Goal: Task Accomplishment & Management: Manage account settings

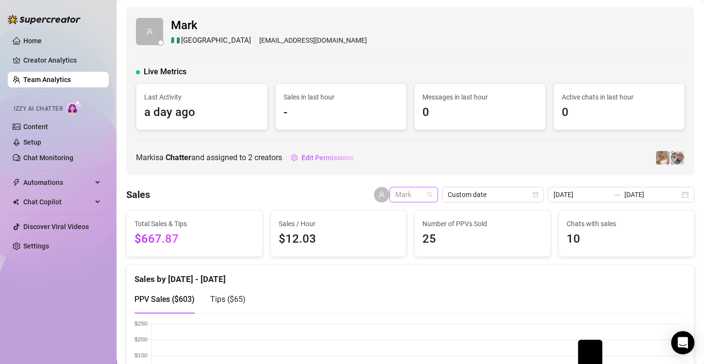
click at [425, 192] on span "Mark" at bounding box center [413, 194] width 37 height 15
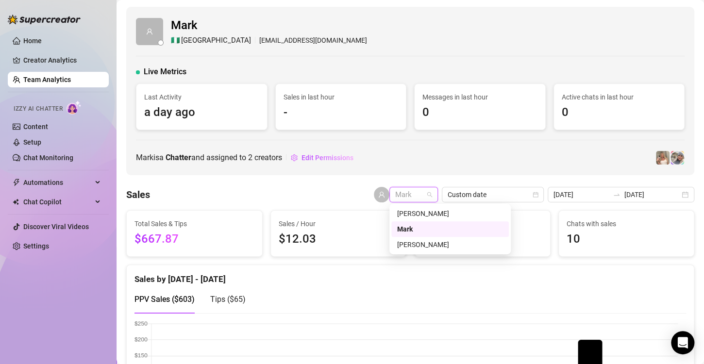
click at [425, 192] on span "Mark" at bounding box center [413, 194] width 37 height 15
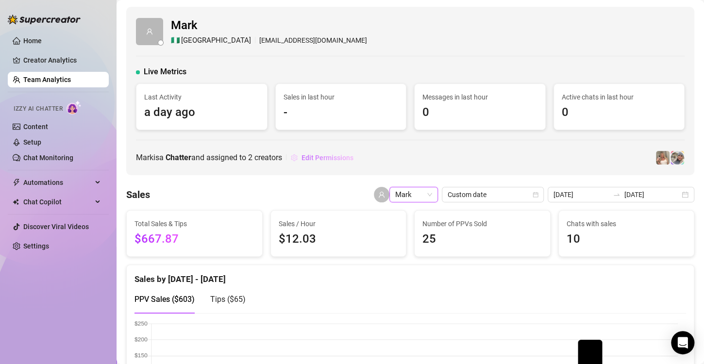
click at [322, 155] on span "Edit Permissions" at bounding box center [327, 158] width 52 height 8
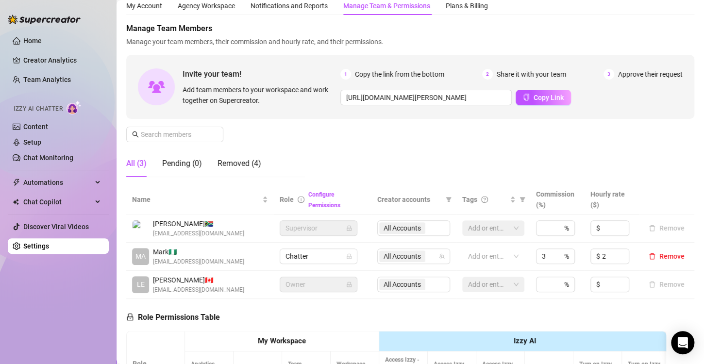
scroll to position [49, 0]
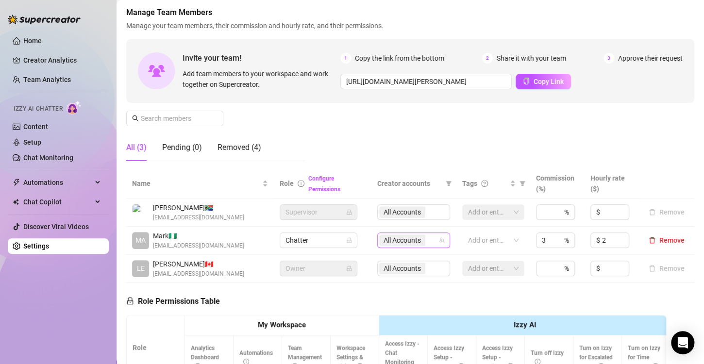
click at [439, 243] on icon "team" at bounding box center [442, 240] width 6 height 6
click at [416, 241] on span "All Accounts" at bounding box center [401, 240] width 37 height 11
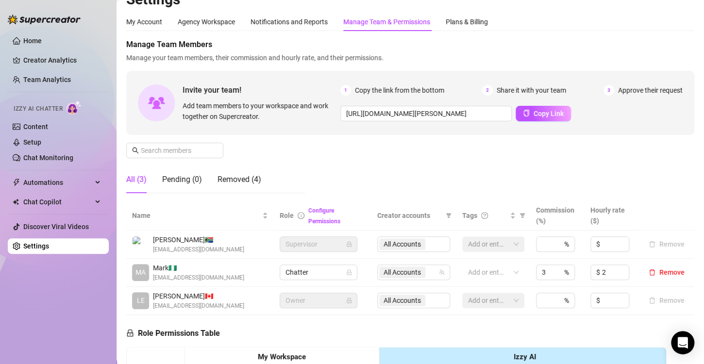
scroll to position [0, 0]
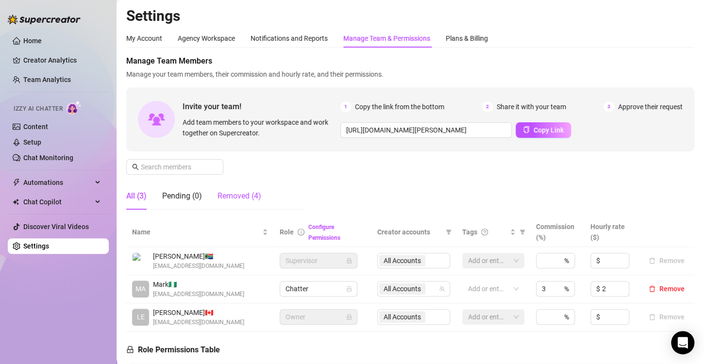
click at [236, 194] on div "Removed (4)" at bounding box center [239, 196] width 44 height 12
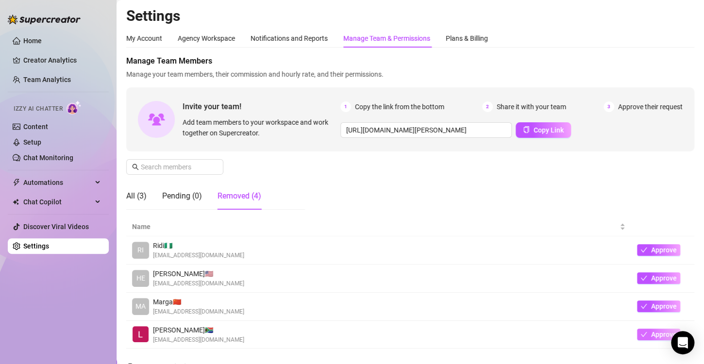
click at [637, 339] on button "Approve" at bounding box center [658, 335] width 43 height 12
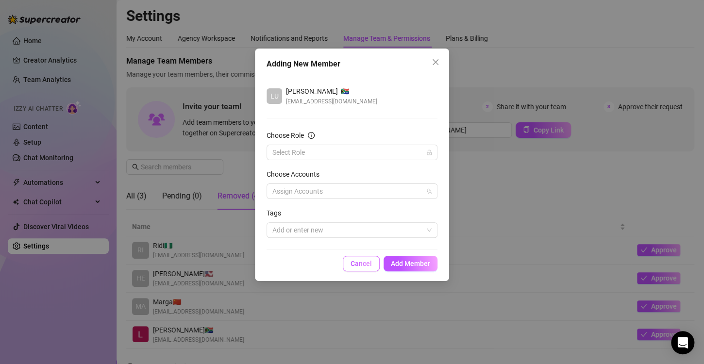
click at [359, 262] on span "Cancel" at bounding box center [360, 264] width 21 height 8
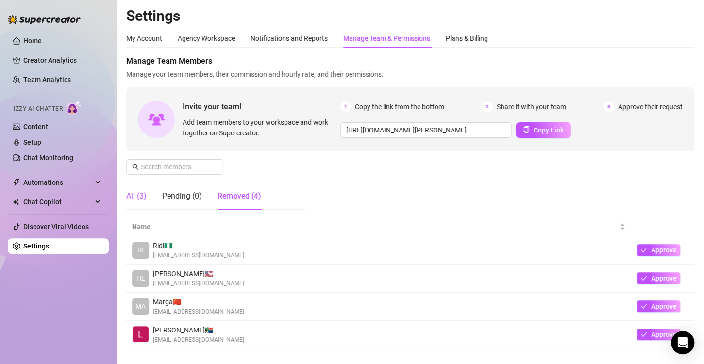
click at [138, 193] on div "All (3)" at bounding box center [136, 196] width 20 height 12
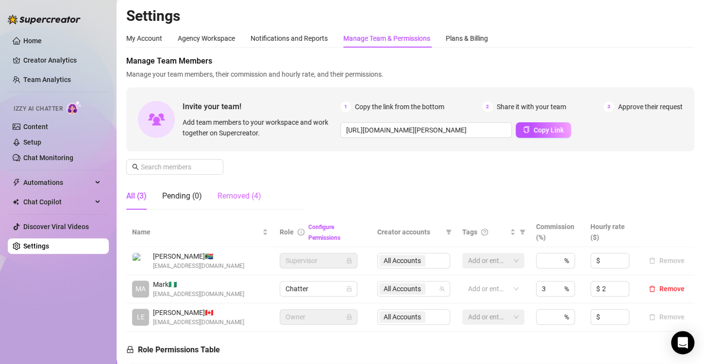
click at [245, 203] on div "Removed (4)" at bounding box center [239, 195] width 44 height 27
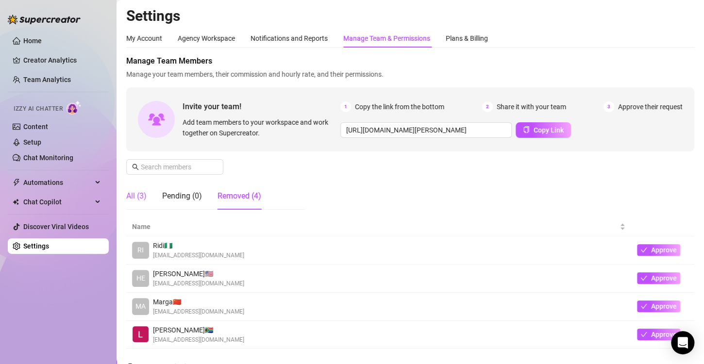
click at [135, 196] on div "All (3)" at bounding box center [136, 196] width 20 height 12
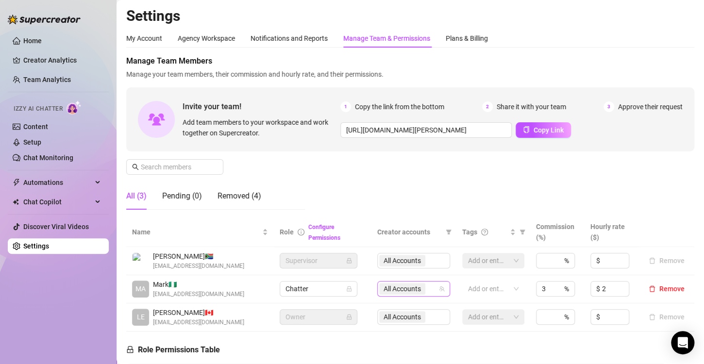
click at [397, 291] on span "All Accounts" at bounding box center [401, 288] width 37 height 11
click at [391, 335] on span "Select tree node" at bounding box center [393, 336] width 8 height 8
checkbox input "false"
click at [576, 192] on div "Manage Team Members Manage your team members, their commission and hourly rate,…" at bounding box center [410, 136] width 568 height 162
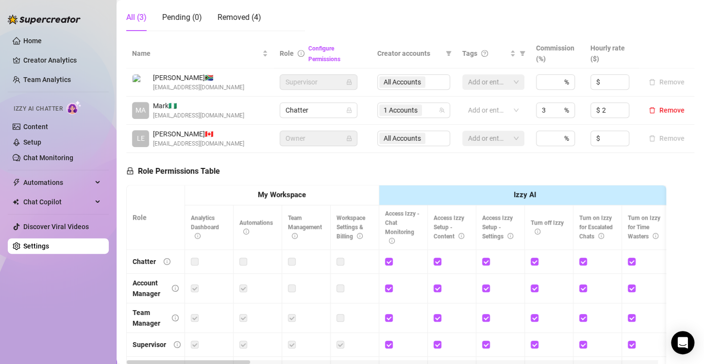
scroll to position [194, 0]
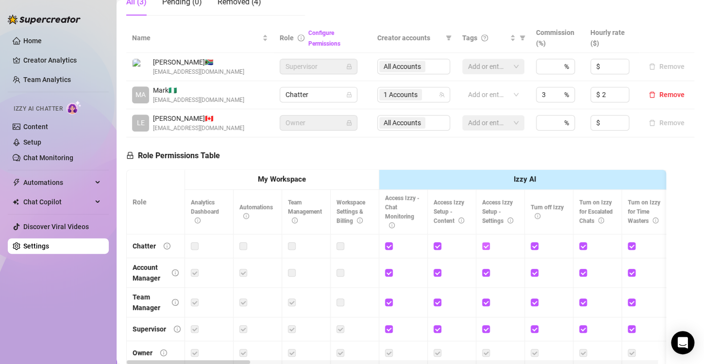
click at [485, 244] on input "checkbox" at bounding box center [485, 245] width 7 height 7
checkbox input "false"
click at [434, 244] on input "checkbox" at bounding box center [436, 245] width 7 height 7
checkbox input "false"
click at [583, 248] on input "checkbox" at bounding box center [582, 245] width 7 height 7
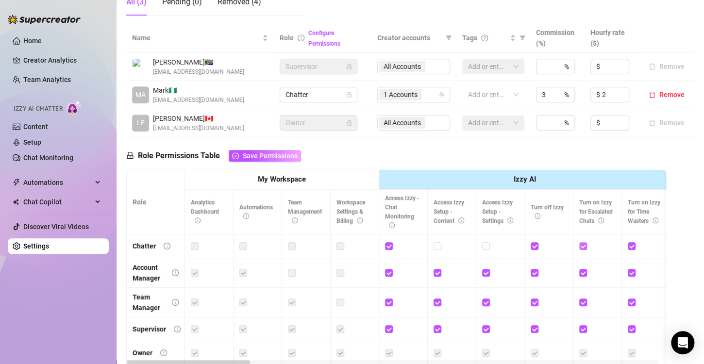
checkbox input "false"
click at [533, 247] on input "checkbox" at bounding box center [533, 245] width 7 height 7
checkbox input "false"
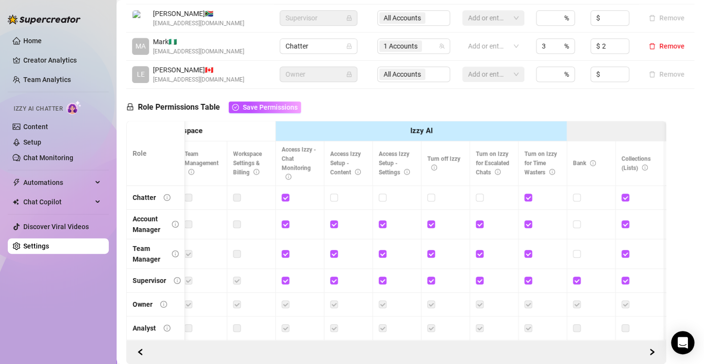
scroll to position [0, 114]
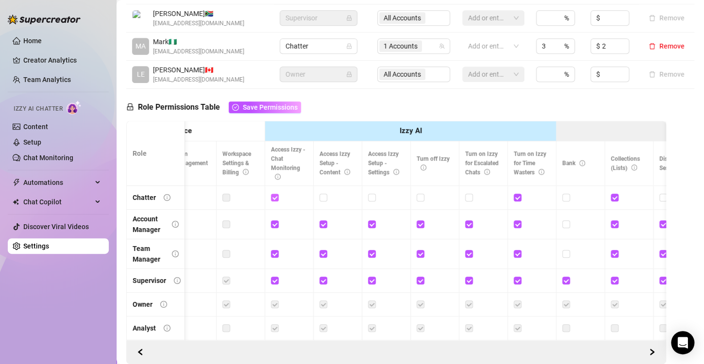
click at [276, 198] on input "checkbox" at bounding box center [274, 197] width 7 height 7
checkbox input "false"
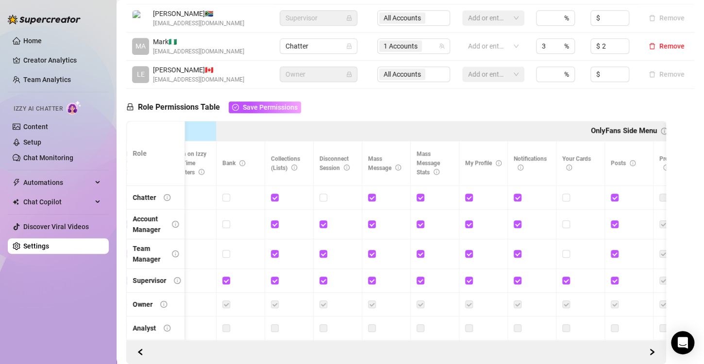
scroll to position [0, 0]
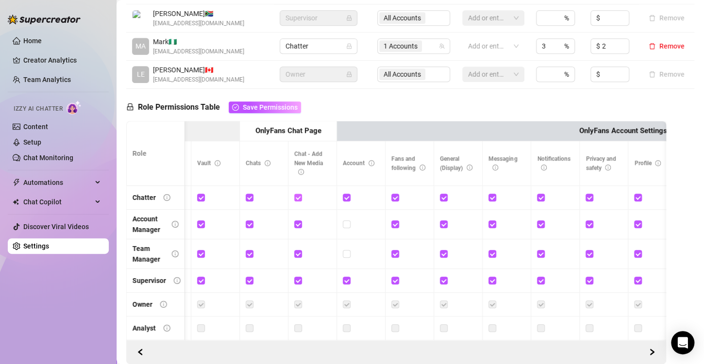
click at [298, 198] on input "checkbox" at bounding box center [297, 197] width 7 height 7
checkbox input "false"
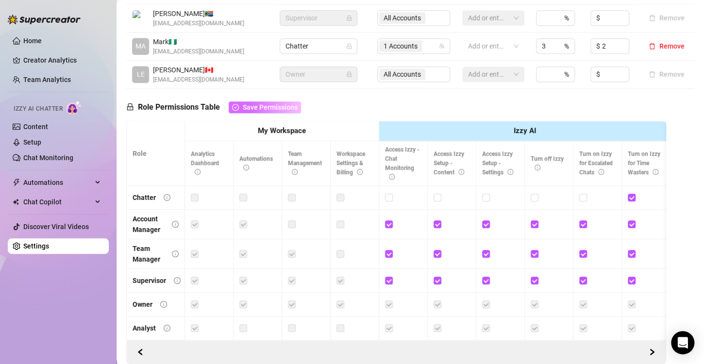
click at [287, 109] on span "Save Permissions" at bounding box center [270, 107] width 55 height 8
